Goal: Navigation & Orientation: Go to known website

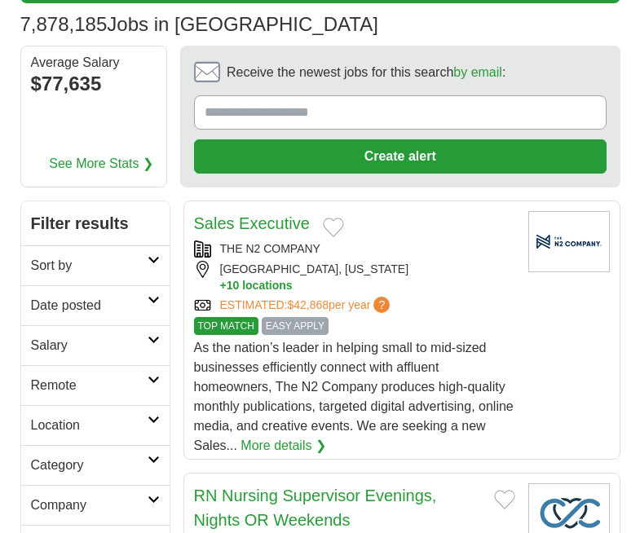
scroll to position [65, 0]
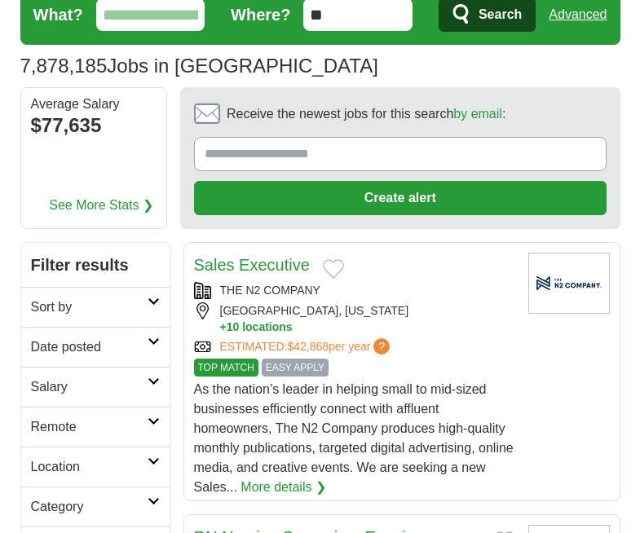
drag, startPoint x: 646, startPoint y: 73, endPoint x: 654, endPoint y: 82, distance: 12.1
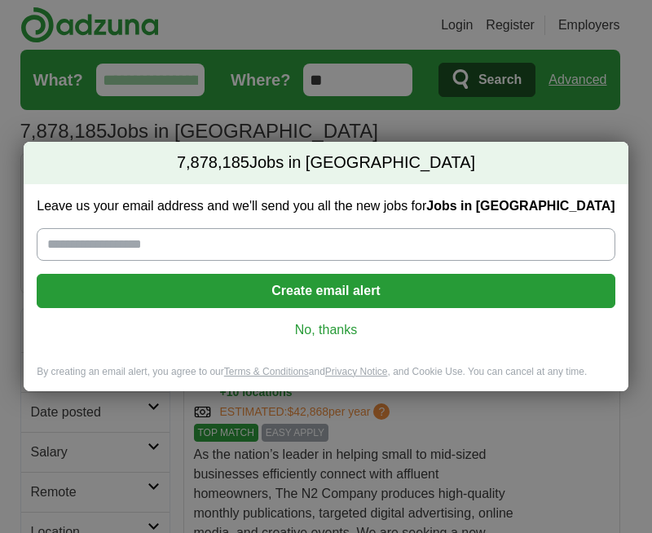
click at [299, 329] on link "No, thanks" at bounding box center [326, 330] width 552 height 18
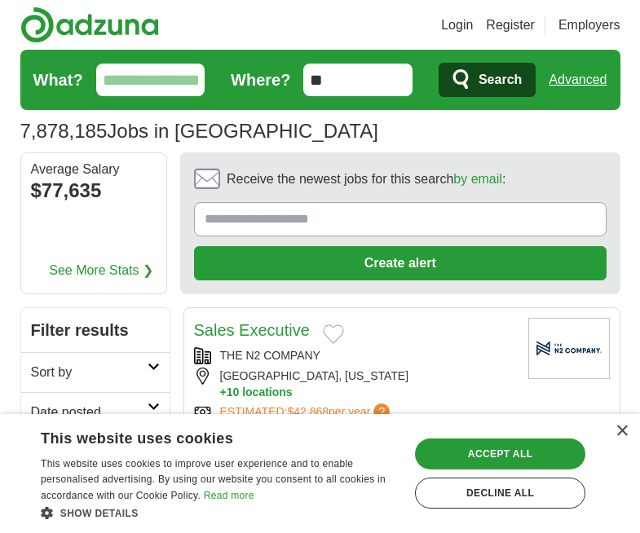
click at [621, 424] on div "× This website uses cookies This website uses cookies to improve user experienc…" at bounding box center [320, 473] width 640 height 119
click at [618, 432] on div "×" at bounding box center [622, 432] width 12 height 12
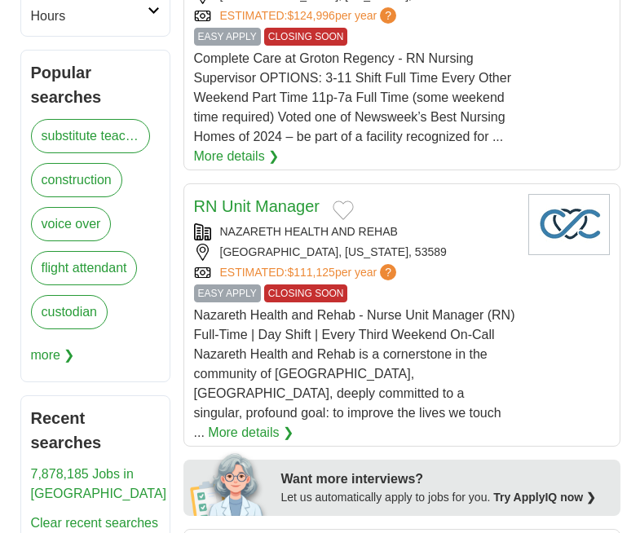
scroll to position [682, 0]
